Goal: Task Accomplishment & Management: Manage account settings

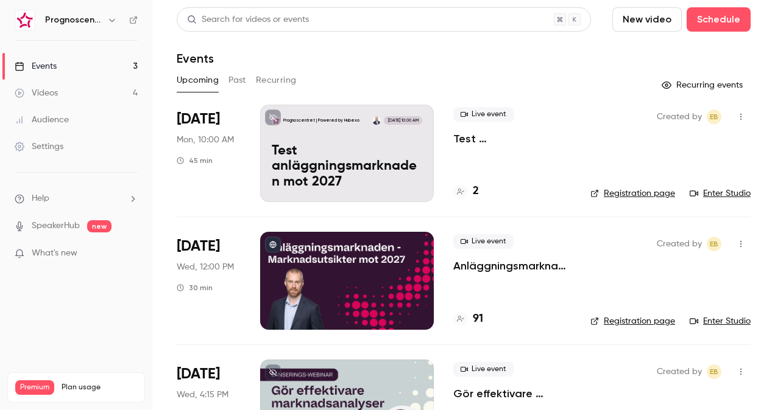
click at [531, 269] on p "Anläggningsmarknaden: Marknadsutsikter mot 2027" at bounding box center [512, 266] width 118 height 15
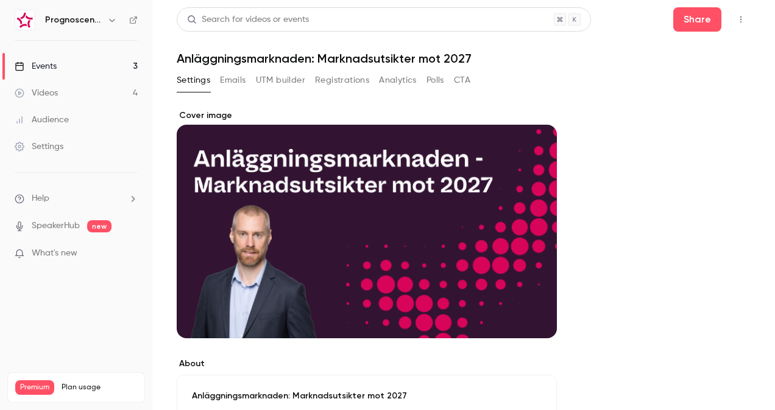
click at [353, 76] on button "Registrations" at bounding box center [342, 80] width 54 height 19
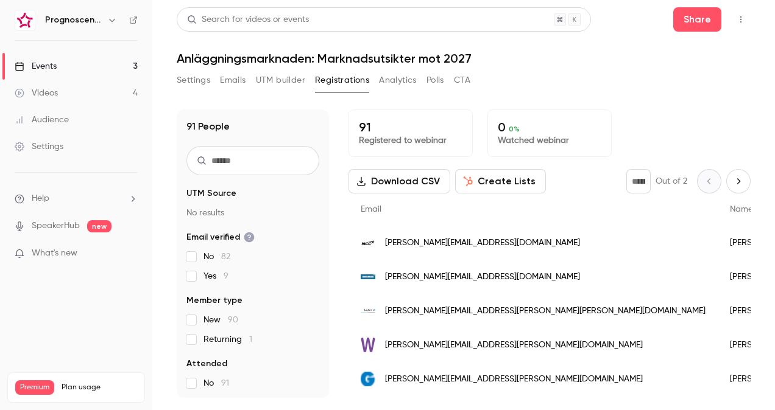
scroll to position [61, 0]
click at [56, 73] on link "Events 3" at bounding box center [76, 66] width 152 height 27
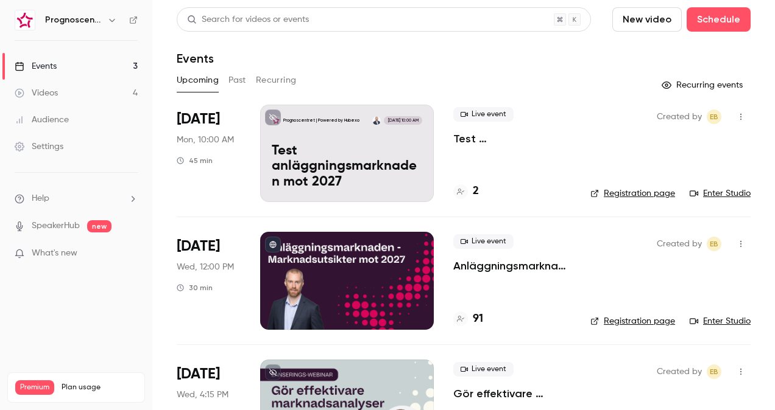
scroll to position [68, 0]
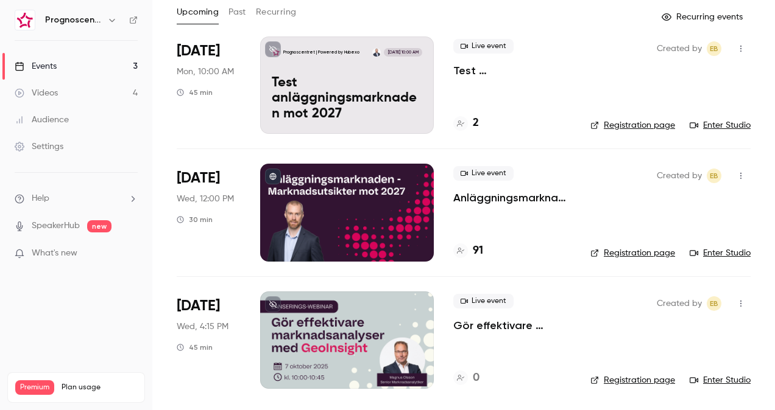
click at [302, 339] on div at bounding box center [347, 340] width 174 height 97
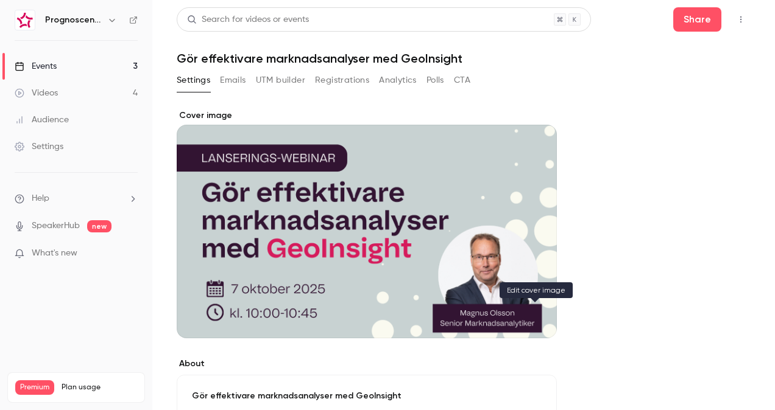
click at [537, 315] on icon "Cover image" at bounding box center [534, 316] width 8 height 8
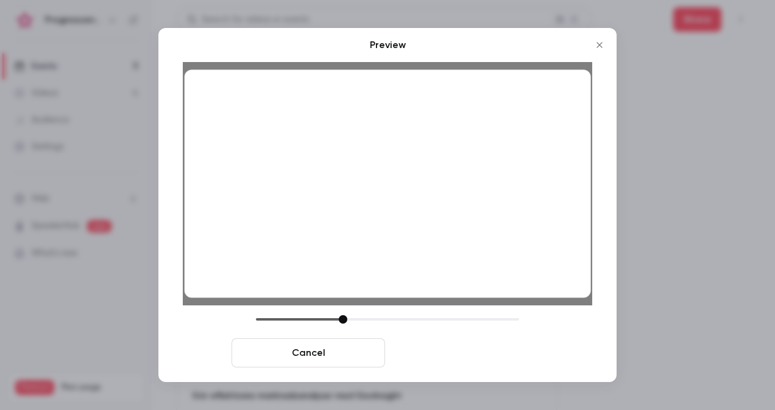
click at [480, 356] on button "Save cover" at bounding box center [466, 353] width 153 height 29
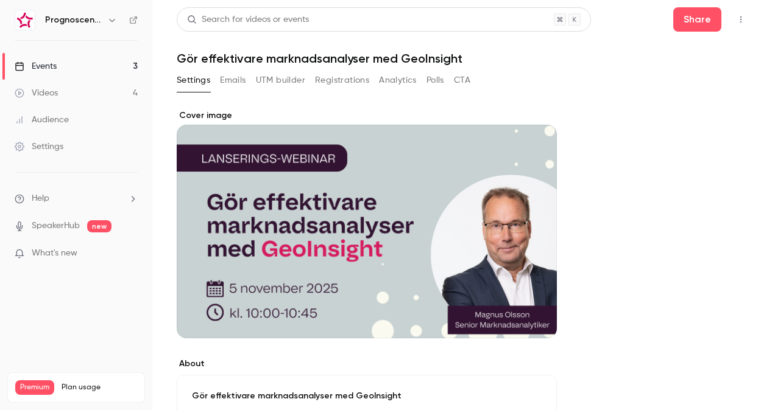
click at [63, 91] on link "Videos 4" at bounding box center [76, 93] width 152 height 27
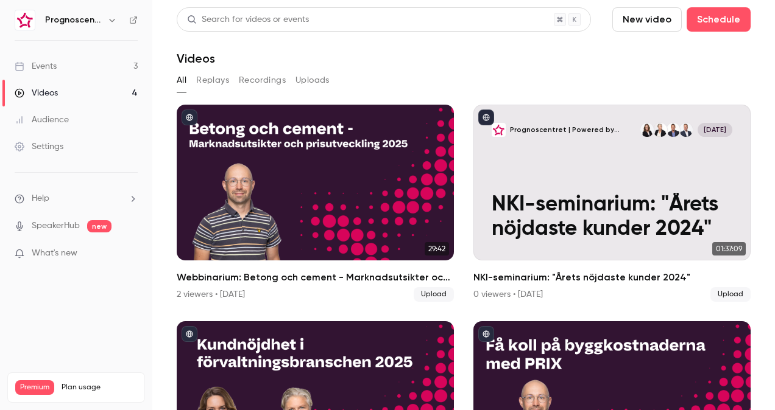
click at [100, 68] on link "Events 3" at bounding box center [76, 66] width 152 height 27
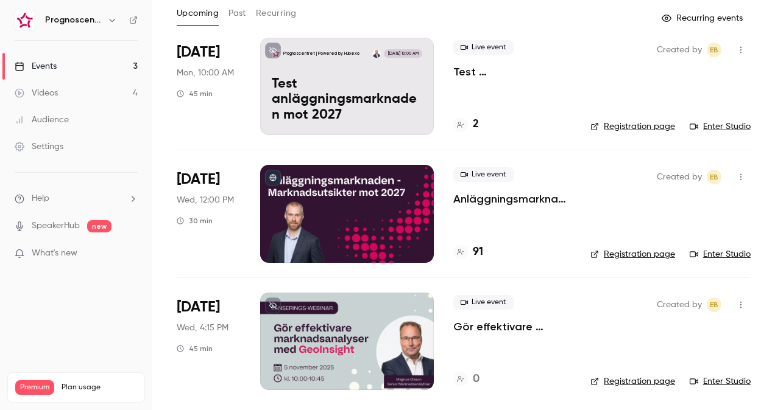
scroll to position [68, 0]
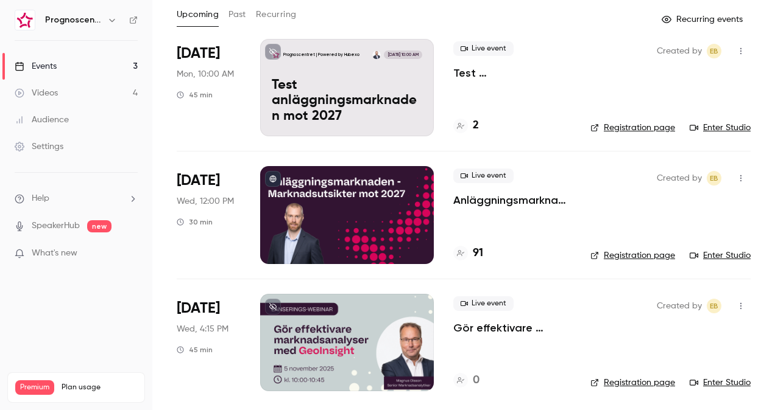
scroll to position [68, 0]
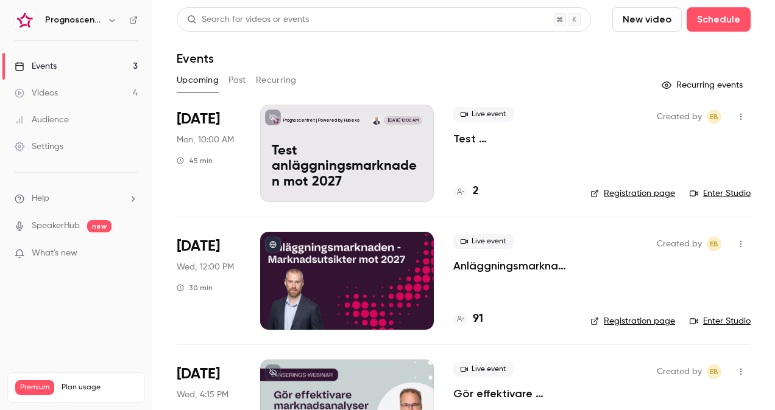
click at [496, 267] on p "Anläggningsmarknaden: Marknadsutsikter mot 2027" at bounding box center [512, 266] width 118 height 15
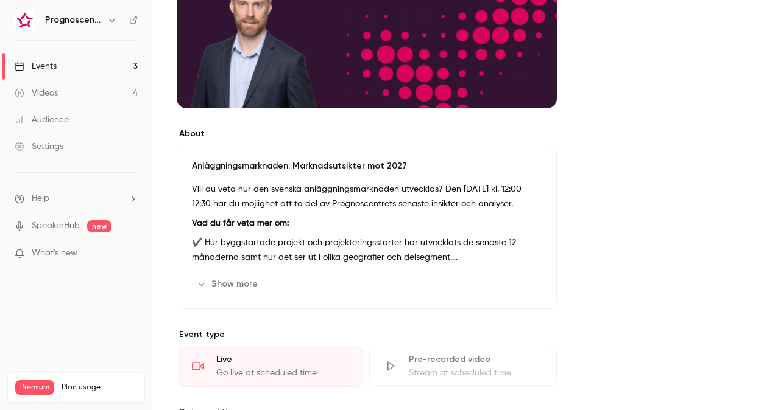
scroll to position [183, 0]
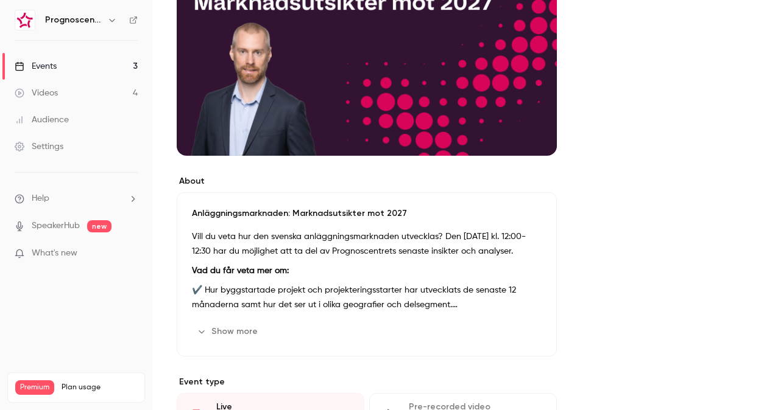
click at [250, 326] on button "Show more" at bounding box center [228, 331] width 73 height 19
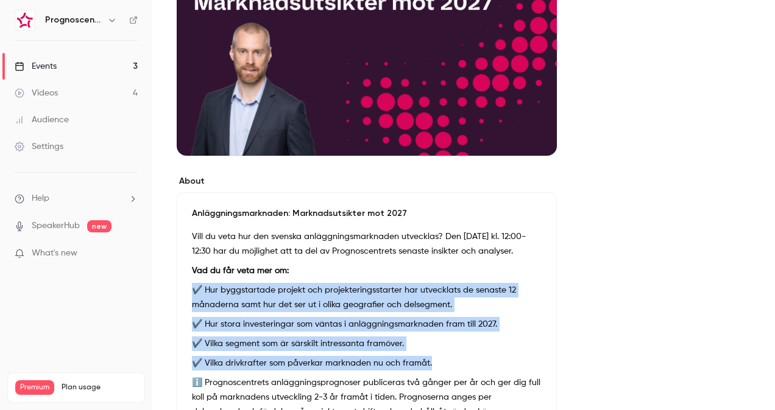
drag, startPoint x: 443, startPoint y: 363, endPoint x: 187, endPoint y: 281, distance: 269.1
click at [187, 281] on div "Anläggningsmarknaden: Marknadsutsikter mot 2027 Vill du veta hur den svenska an…" at bounding box center [367, 337] width 380 height 291
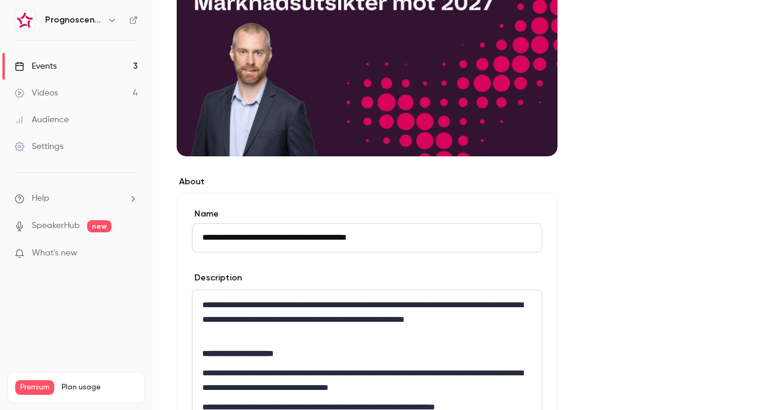
click at [326, 325] on p "**********" at bounding box center [366, 320] width 329 height 44
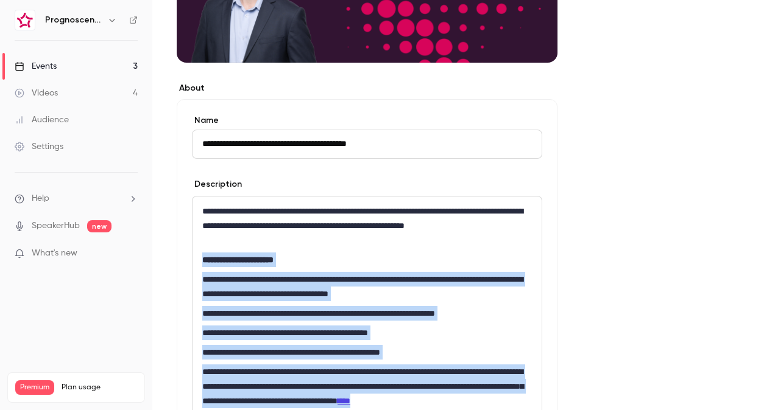
scroll to position [554, 0]
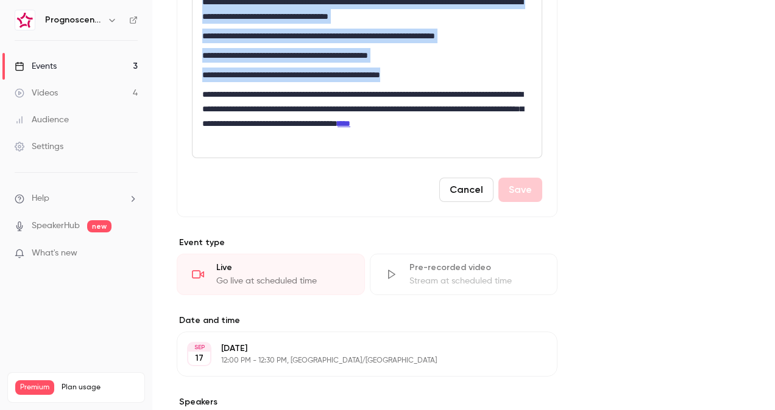
drag, startPoint x: 198, startPoint y: 351, endPoint x: 446, endPoint y: 73, distance: 372.7
click at [446, 73] on div "**********" at bounding box center [366, 38] width 349 height 239
copy div "**********"
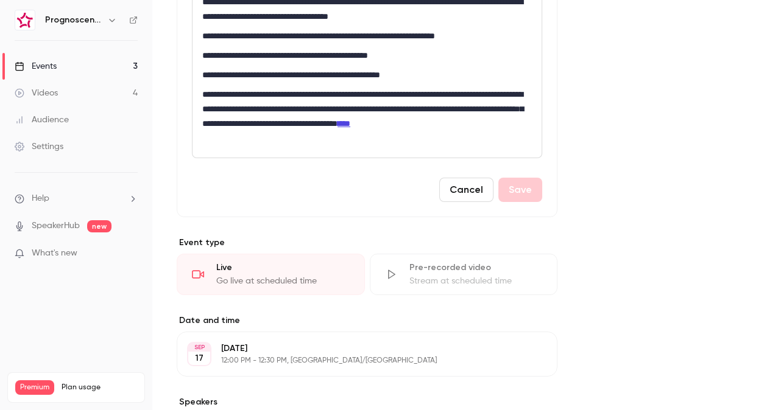
click at [686, 96] on div "**********" at bounding box center [464, 71] width 574 height 1032
click at [458, 192] on button "Cancel" at bounding box center [466, 190] width 54 height 24
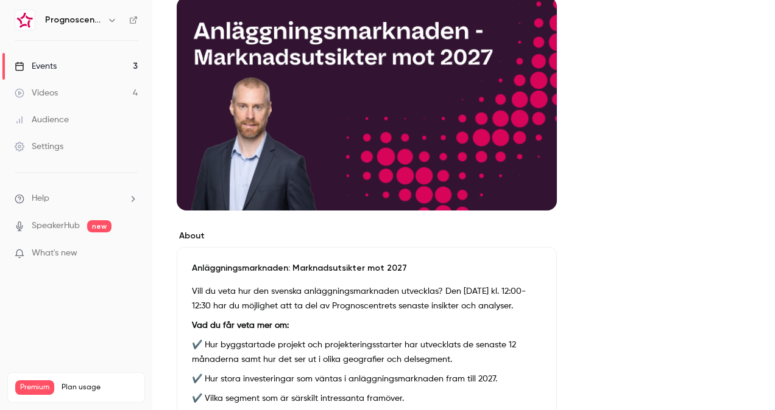
scroll to position [0, 0]
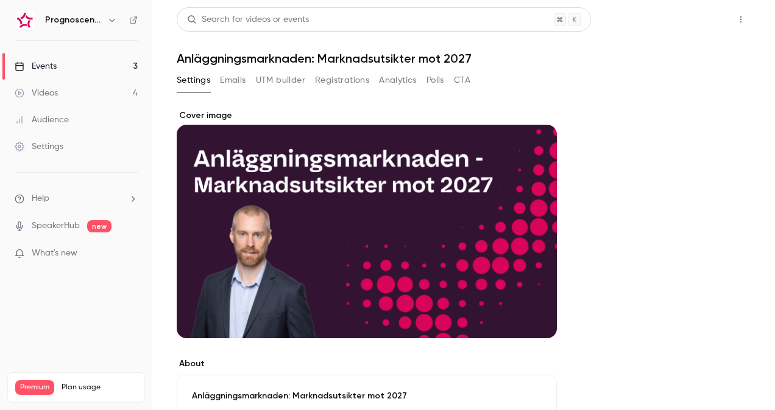
click at [686, 26] on button "Share" at bounding box center [697, 19] width 48 height 24
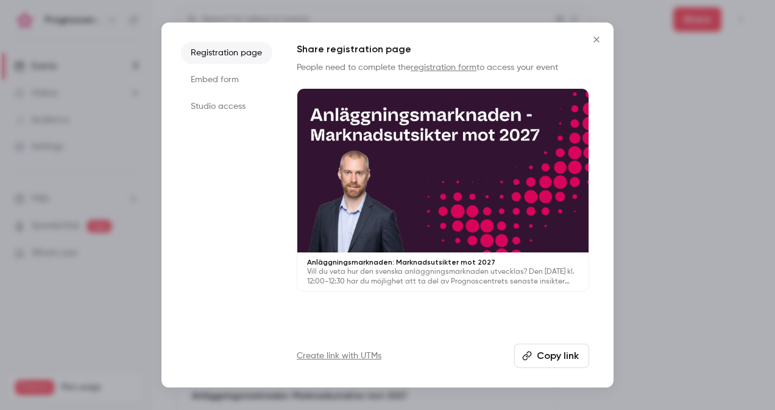
click at [554, 357] on button "Copy link" at bounding box center [551, 356] width 75 height 24
drag, startPoint x: 555, startPoint y: 355, endPoint x: 577, endPoint y: 329, distance: 33.3
click at [555, 355] on button "Copy link" at bounding box center [551, 356] width 75 height 24
click at [93, 72] on div at bounding box center [387, 205] width 775 height 410
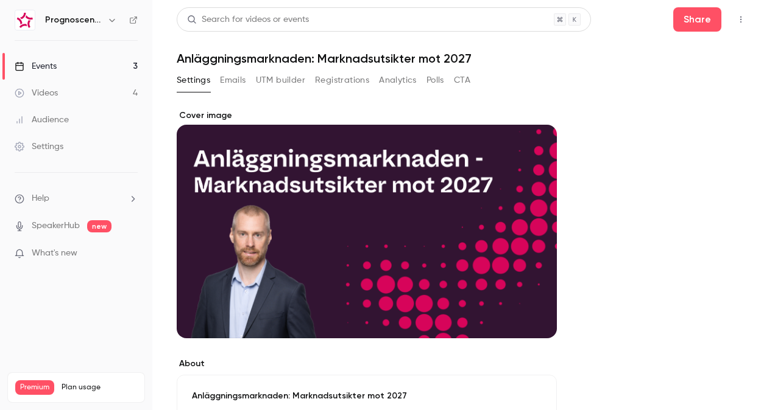
click at [349, 76] on button "Registrations" at bounding box center [342, 80] width 54 height 19
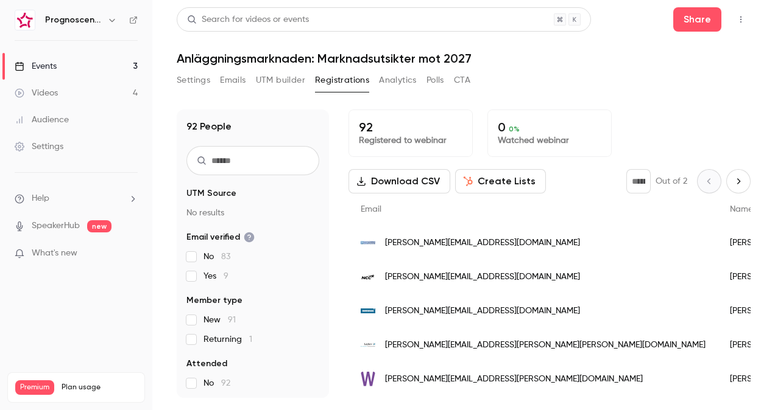
click at [431, 234] on div "[PERSON_NAME][EMAIL_ADDRESS][DOMAIN_NAME]" at bounding box center [532, 243] width 369 height 34
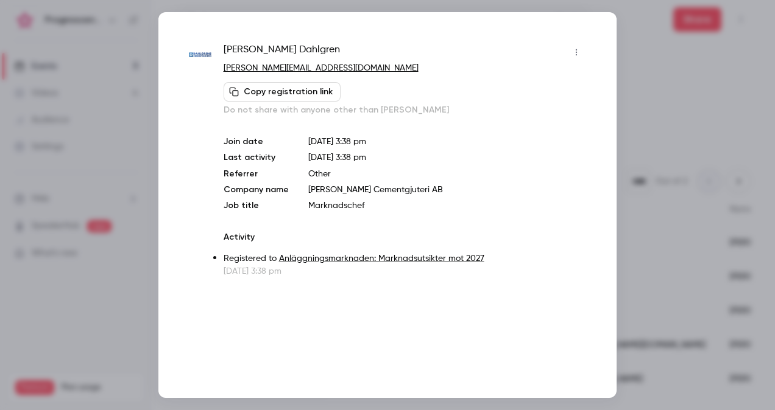
click at [647, 128] on div at bounding box center [387, 205] width 775 height 410
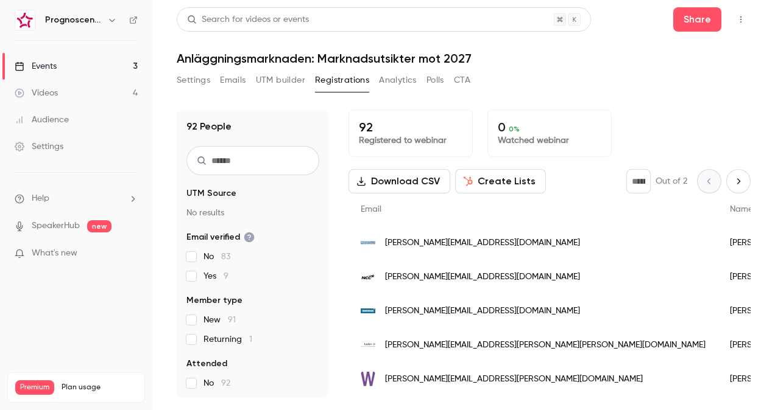
click at [395, 183] on button "Download CSV" at bounding box center [399, 181] width 102 height 24
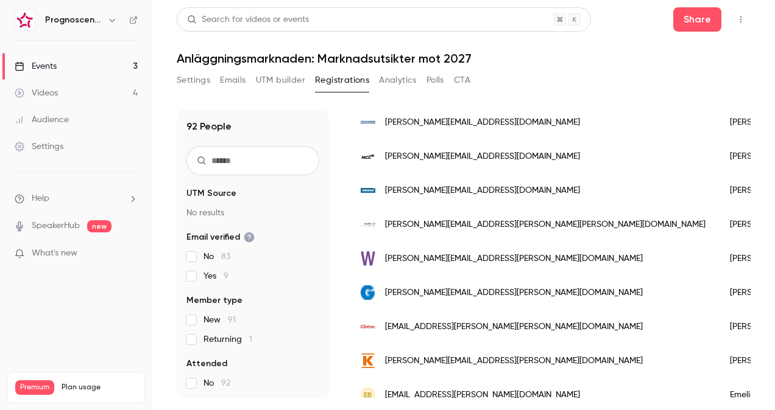
scroll to position [122, 0]
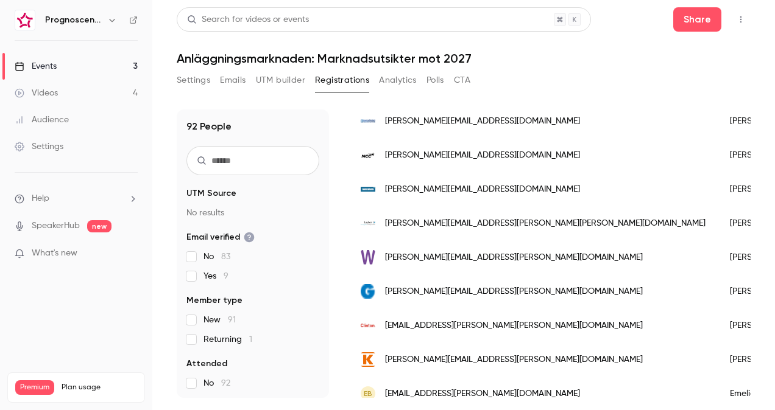
scroll to position [61, 0]
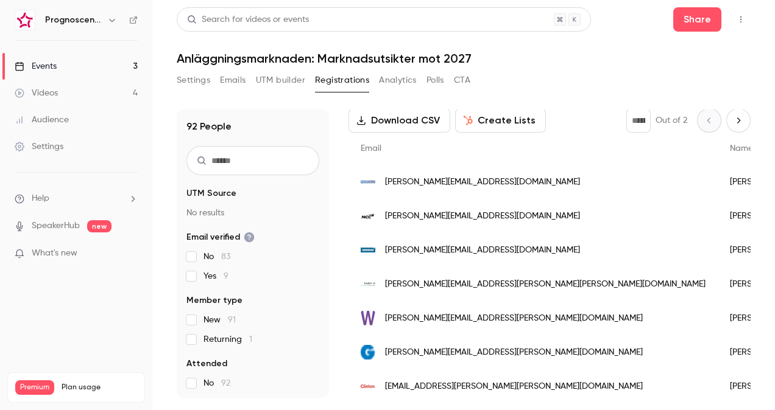
click at [38, 87] on div "Videos" at bounding box center [36, 93] width 43 height 12
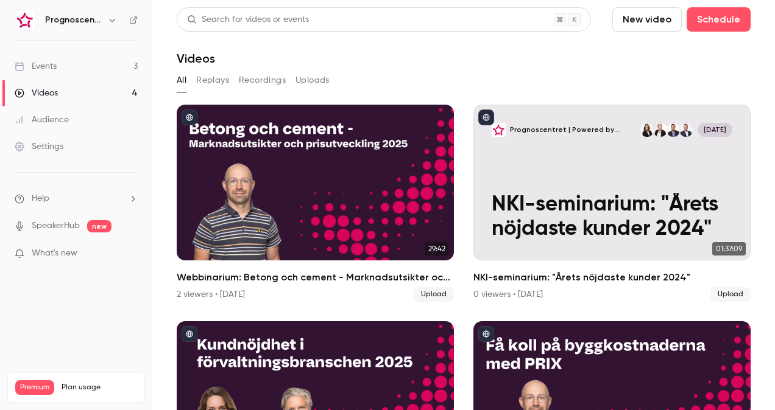
click at [51, 66] on div "Events" at bounding box center [36, 66] width 42 height 12
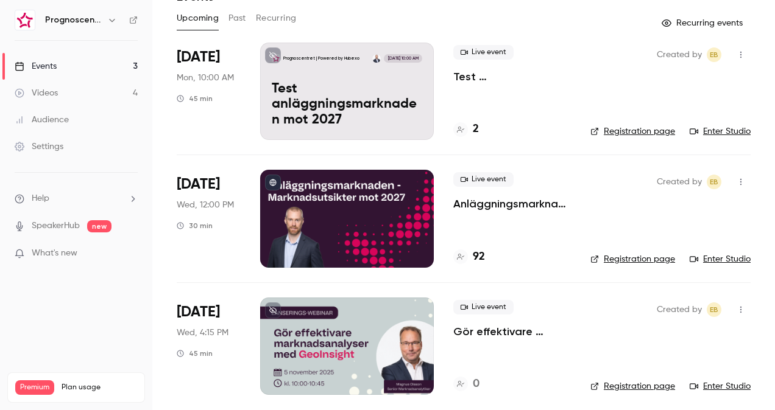
scroll to position [68, 0]
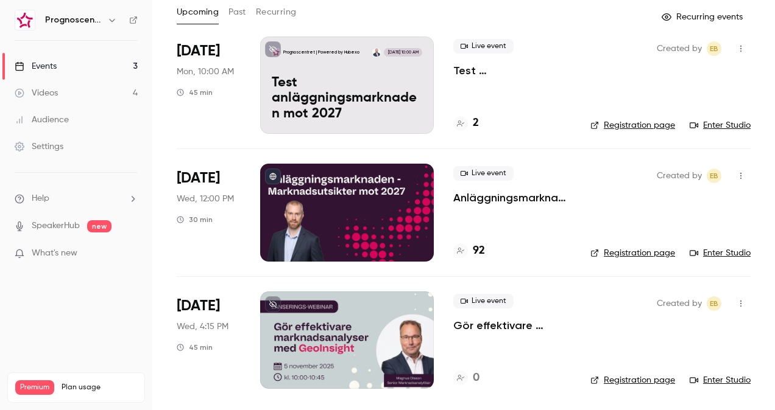
click at [330, 336] on div at bounding box center [347, 340] width 174 height 97
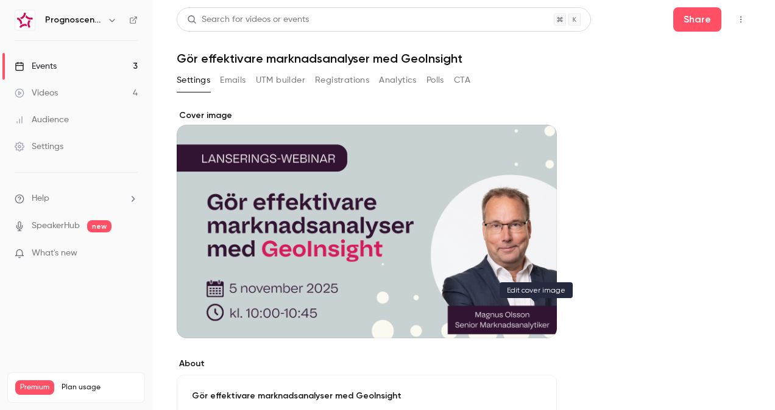
click at [535, 318] on icon "Cover image" at bounding box center [534, 316] width 8 height 8
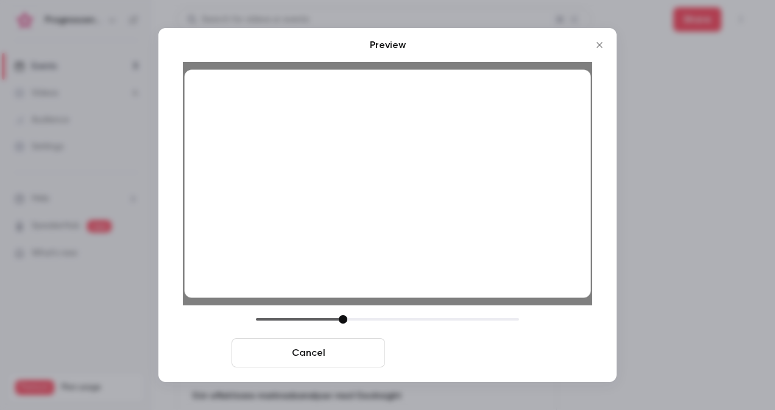
click at [493, 356] on button "Save cover" at bounding box center [466, 353] width 153 height 29
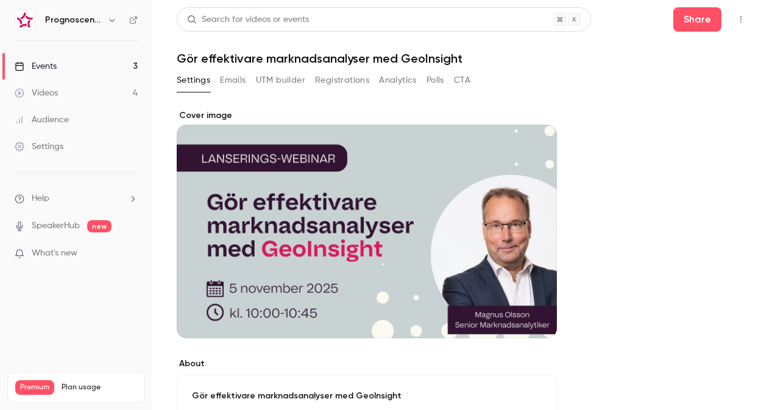
click at [475, 353] on div "Cover image" at bounding box center [367, 234] width 380 height 248
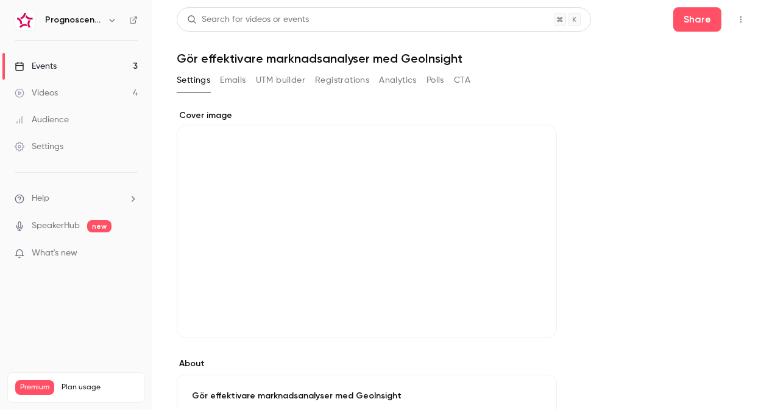
drag, startPoint x: 29, startPoint y: 101, endPoint x: 37, endPoint y: 100, distance: 7.9
click at [29, 101] on link "Videos 4" at bounding box center [76, 93] width 152 height 27
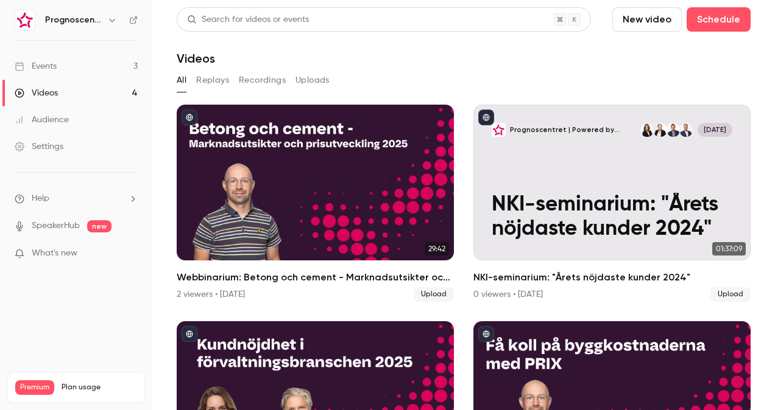
click at [88, 67] on link "Events 3" at bounding box center [76, 66] width 152 height 27
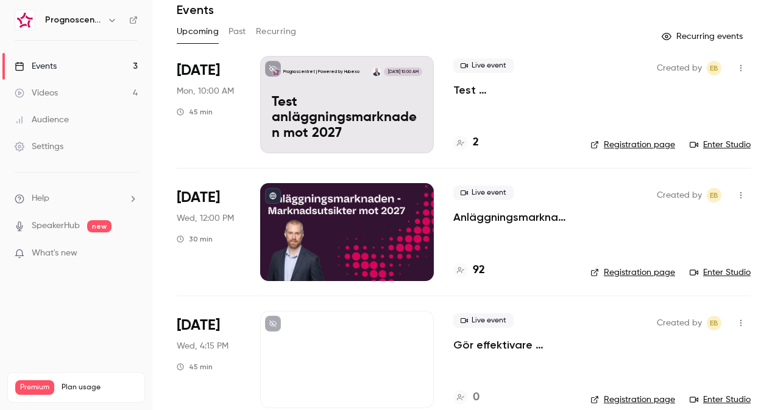
scroll to position [68, 0]
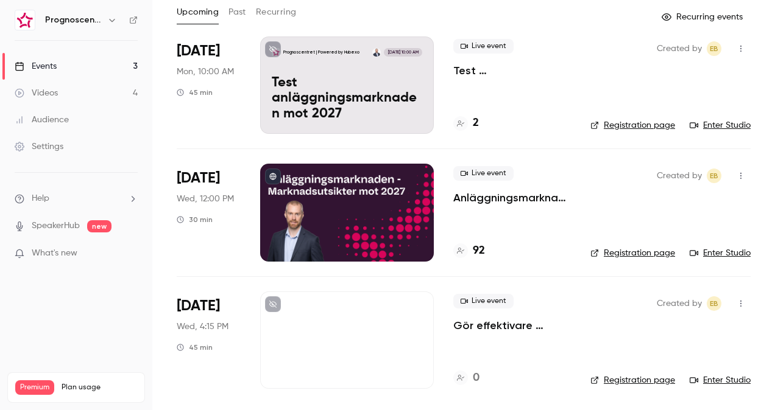
click at [326, 344] on div at bounding box center [347, 340] width 174 height 97
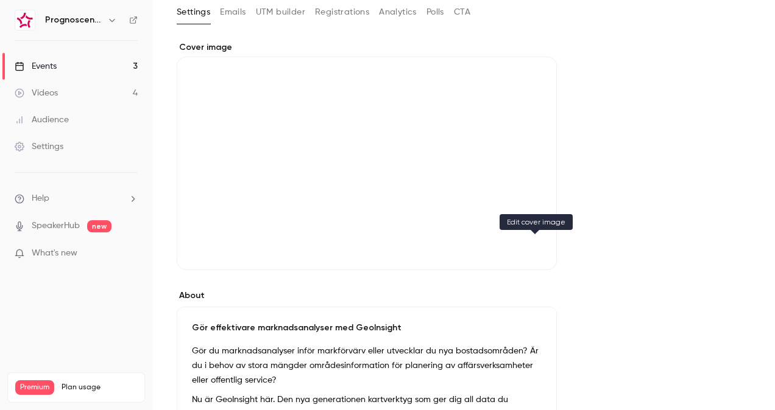
click at [540, 252] on icon "Cover image" at bounding box center [534, 249] width 13 height 10
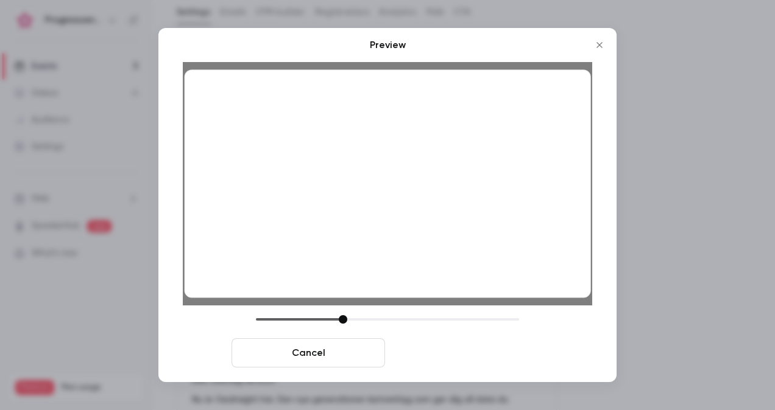
click at [483, 354] on button "Save cover" at bounding box center [466, 353] width 153 height 29
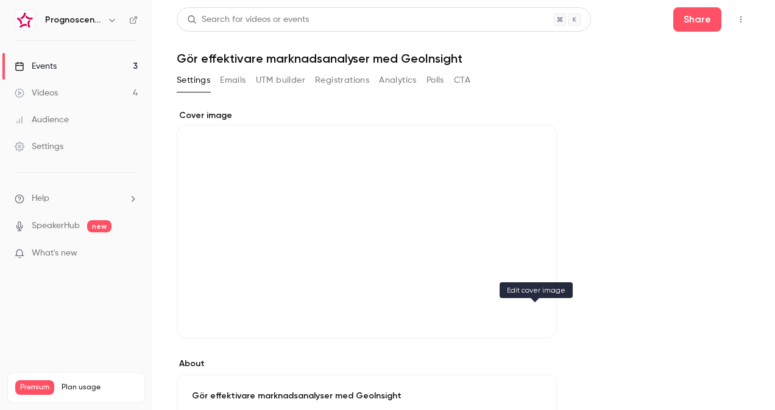
click at [532, 317] on icon "Cover image" at bounding box center [534, 316] width 8 height 8
click at [538, 318] on icon "Cover image" at bounding box center [534, 317] width 13 height 10
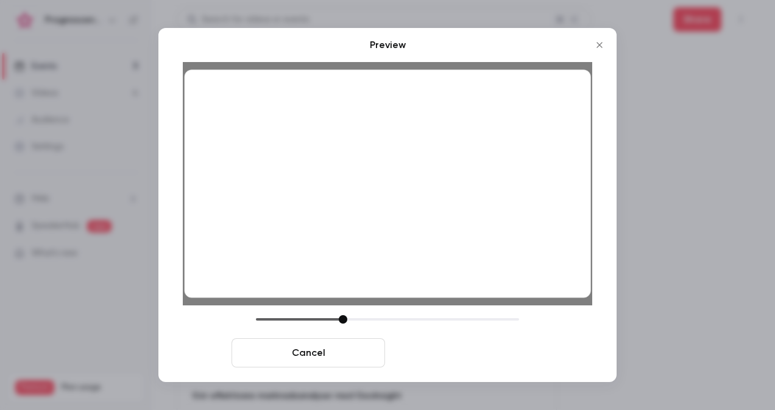
drag, startPoint x: 452, startPoint y: 361, endPoint x: 487, endPoint y: 347, distance: 38.2
click at [451, 361] on button "Save cover" at bounding box center [466, 353] width 153 height 29
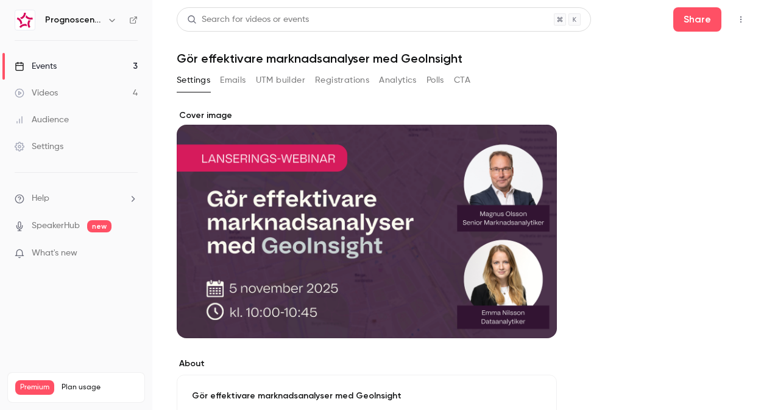
click at [56, 66] on div "Events" at bounding box center [36, 66] width 42 height 12
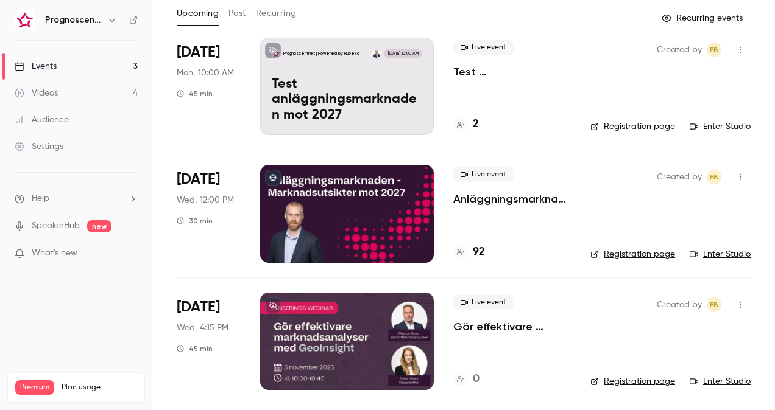
scroll to position [68, 0]
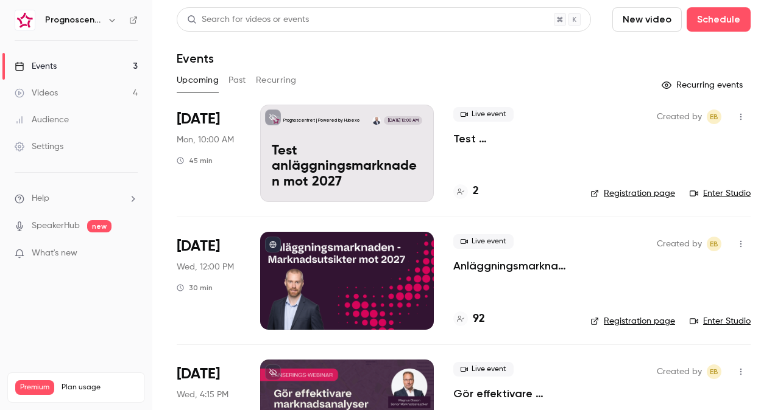
click at [469, 261] on p "Anläggningsmarknaden: Marknadsutsikter mot 2027" at bounding box center [512, 266] width 118 height 15
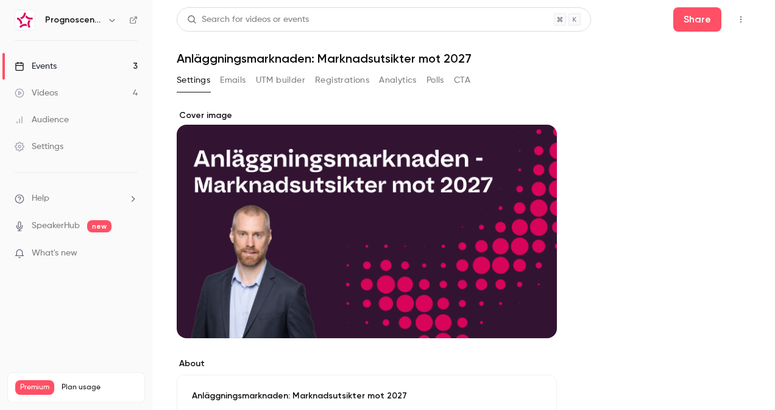
click at [55, 68] on div "Events" at bounding box center [36, 66] width 42 height 12
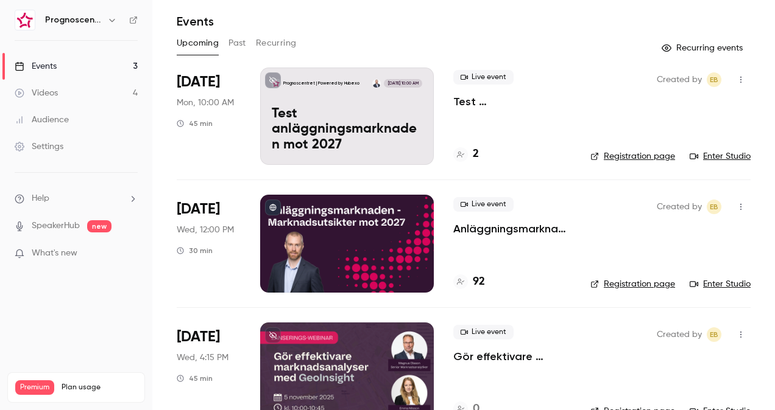
scroll to position [68, 0]
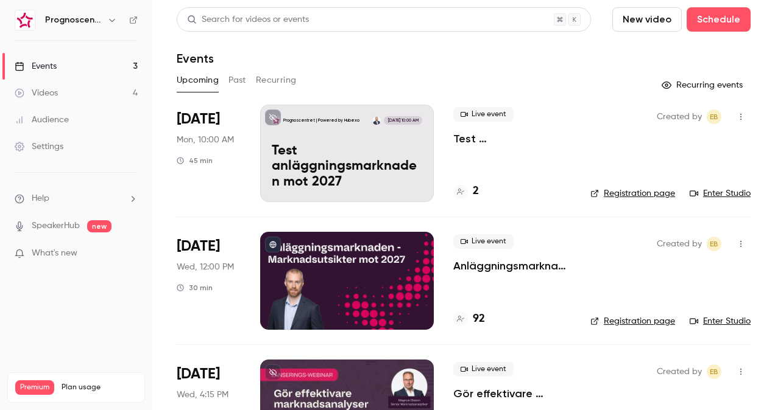
click at [69, 90] on link "Videos 4" at bounding box center [76, 93] width 152 height 27
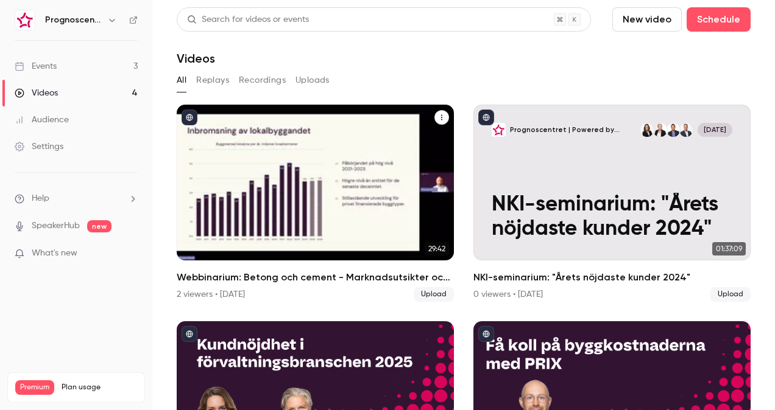
scroll to position [118, 0]
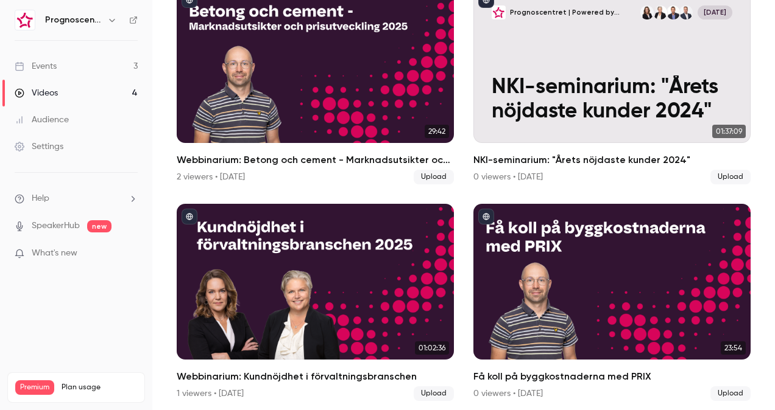
click at [72, 68] on link "Events 3" at bounding box center [76, 66] width 152 height 27
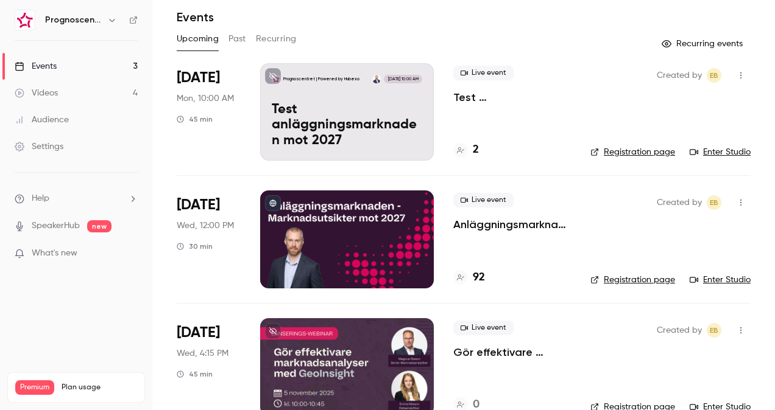
scroll to position [68, 0]
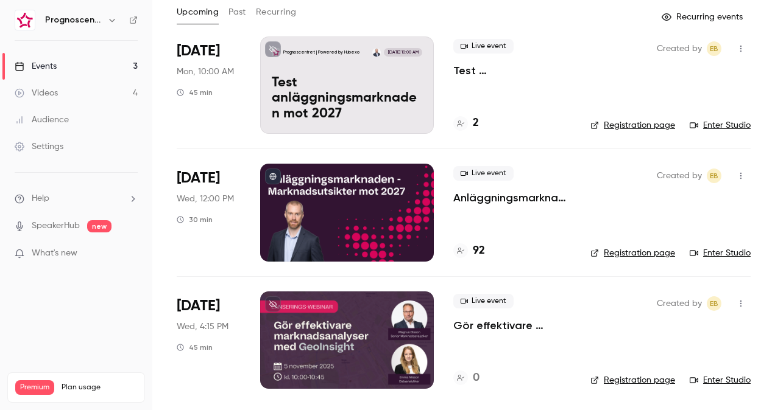
click at [473, 325] on p "Gör effektivare marknadsanalyser med GeoInsight" at bounding box center [512, 325] width 118 height 15
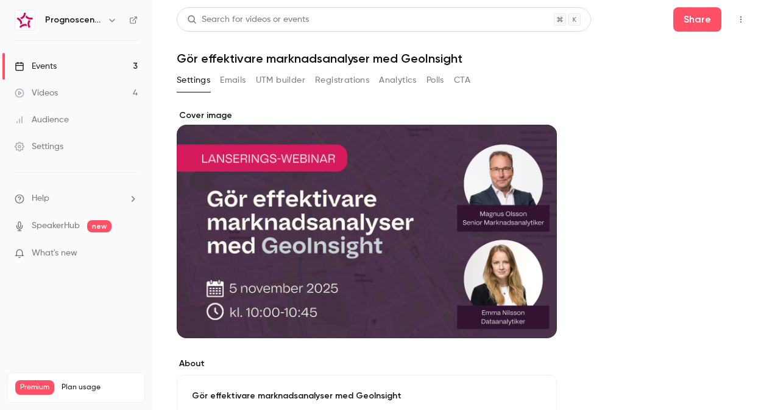
click at [536, 322] on button "Cover image" at bounding box center [534, 316] width 24 height 24
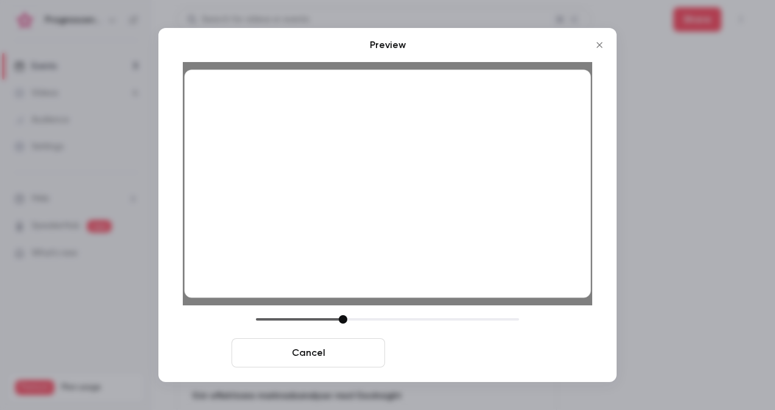
click at [501, 357] on button "Save cover" at bounding box center [466, 353] width 153 height 29
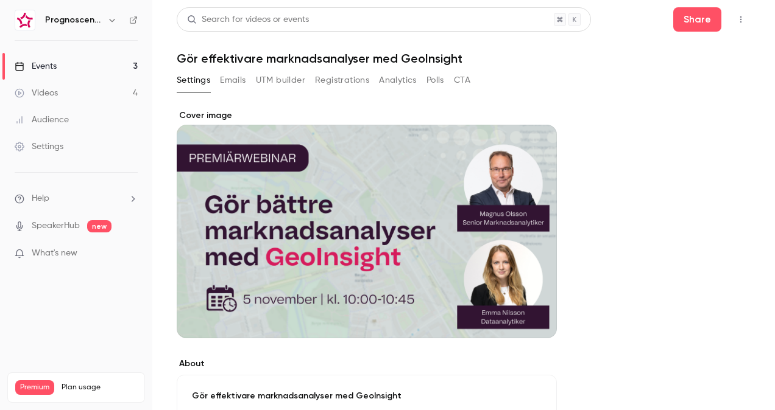
click at [47, 65] on div "Events" at bounding box center [36, 66] width 42 height 12
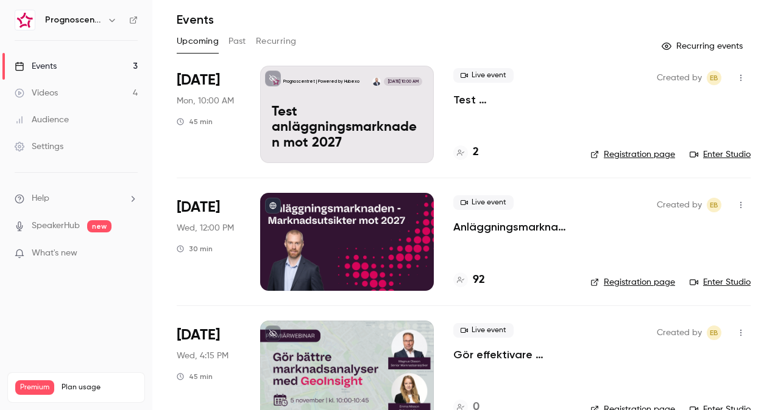
scroll to position [68, 0]
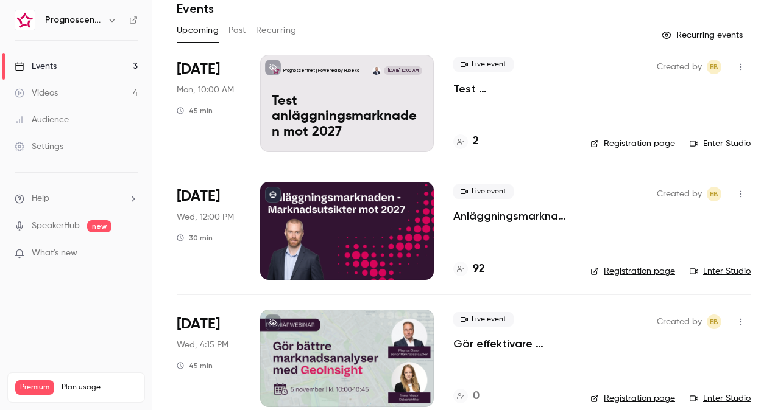
scroll to position [68, 0]
